Goal: Task Accomplishment & Management: Use online tool/utility

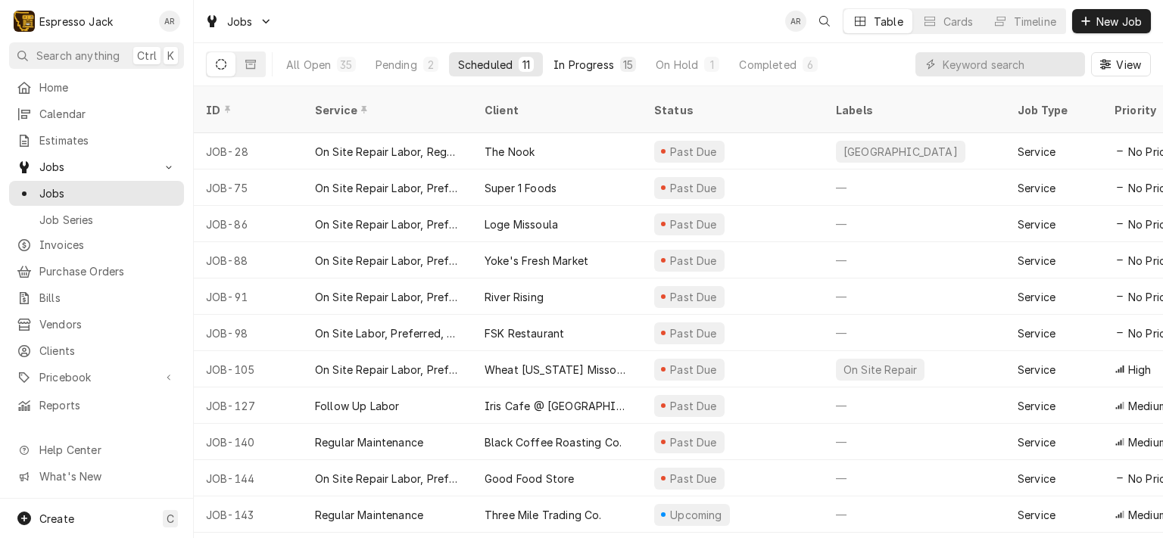
click at [590, 58] on div "In Progress" at bounding box center [583, 65] width 61 height 16
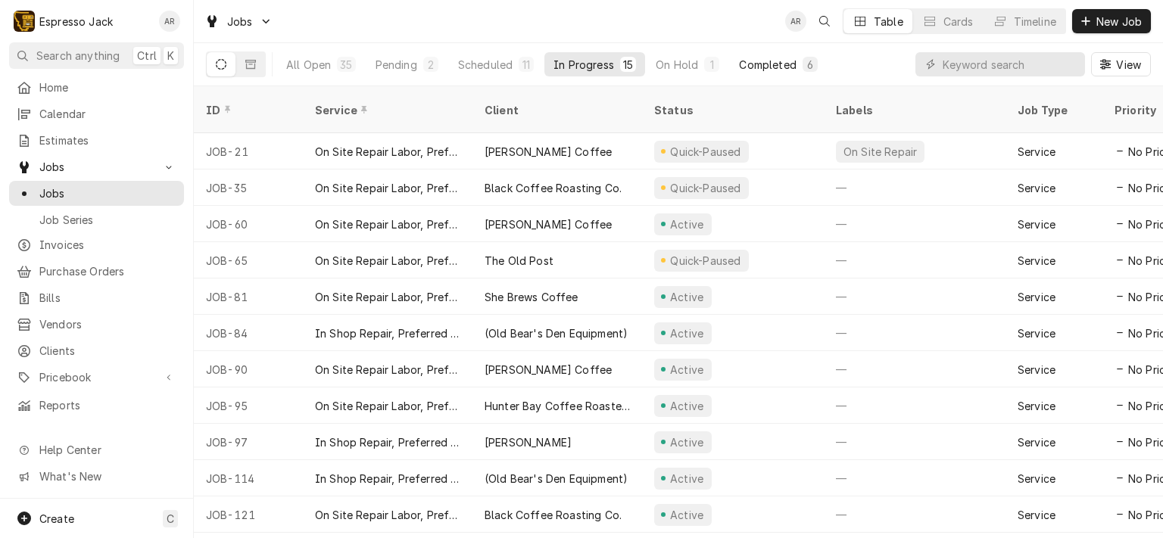
click at [779, 64] on div "Completed" at bounding box center [767, 65] width 57 height 16
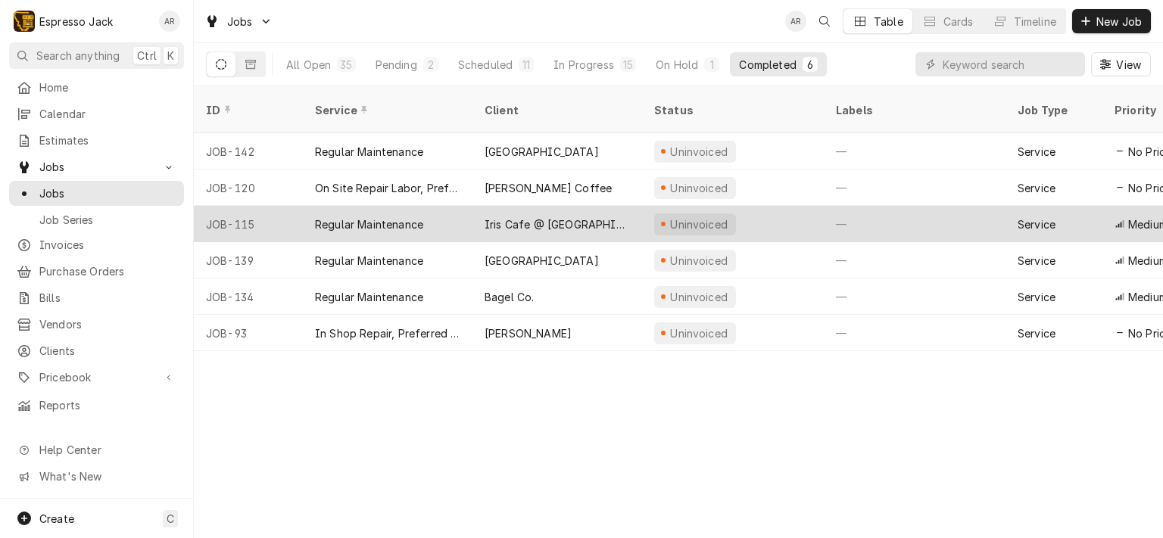
click at [549, 216] on div "Iris Cafe @ [GEOGRAPHIC_DATA]" at bounding box center [556, 224] width 145 height 16
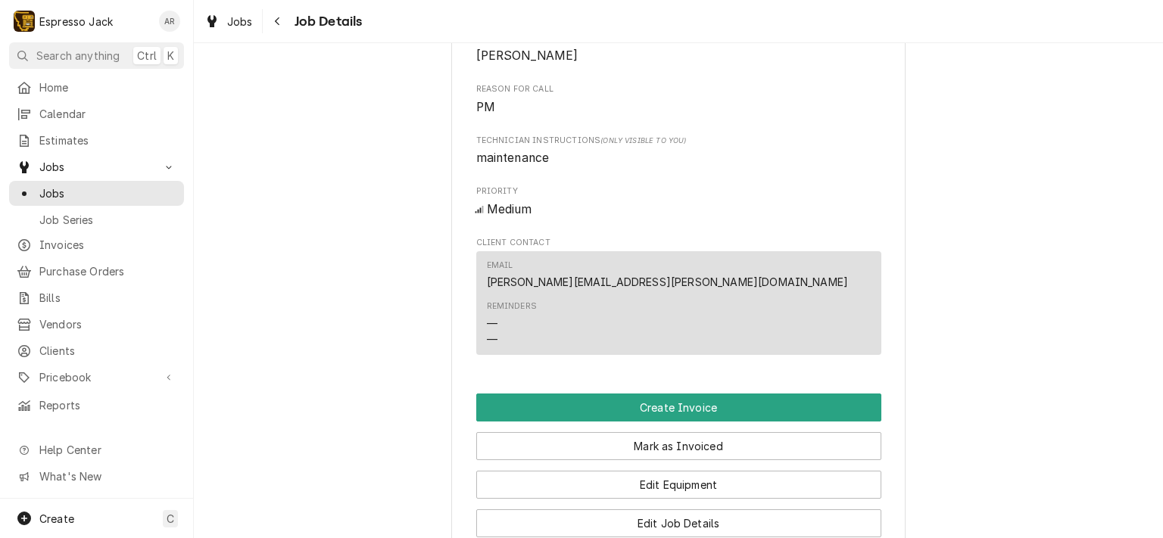
scroll to position [677, 0]
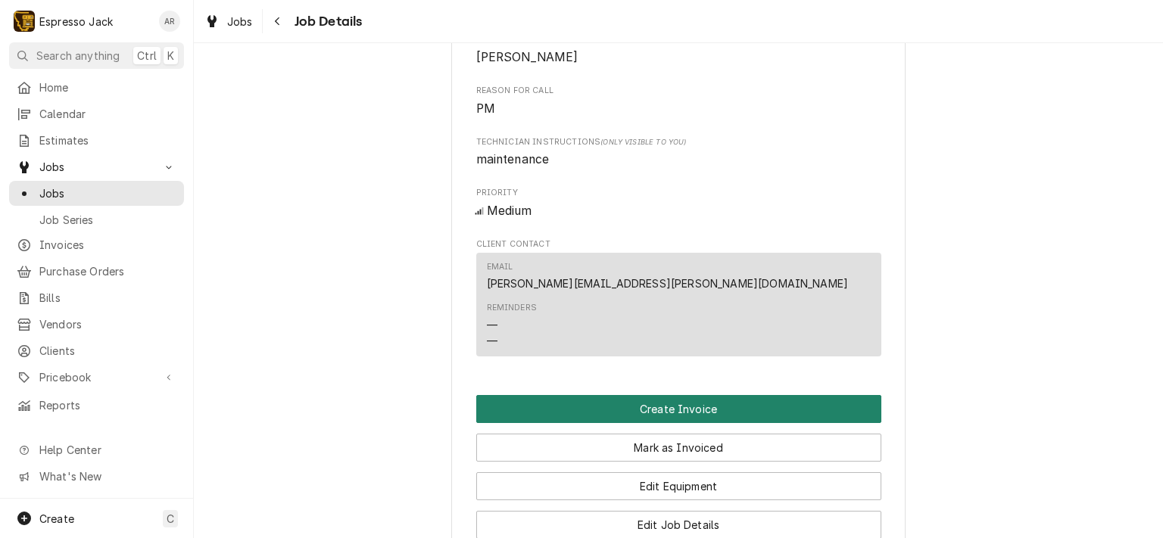
click at [680, 422] on button "Create Invoice" at bounding box center [678, 409] width 405 height 28
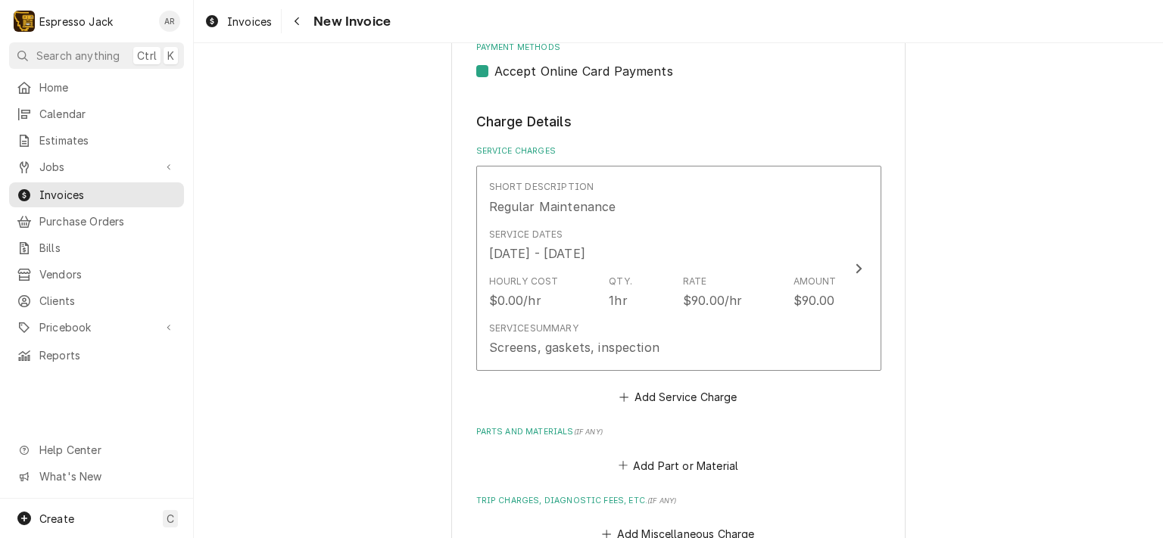
scroll to position [804, 0]
